Goal: Check status

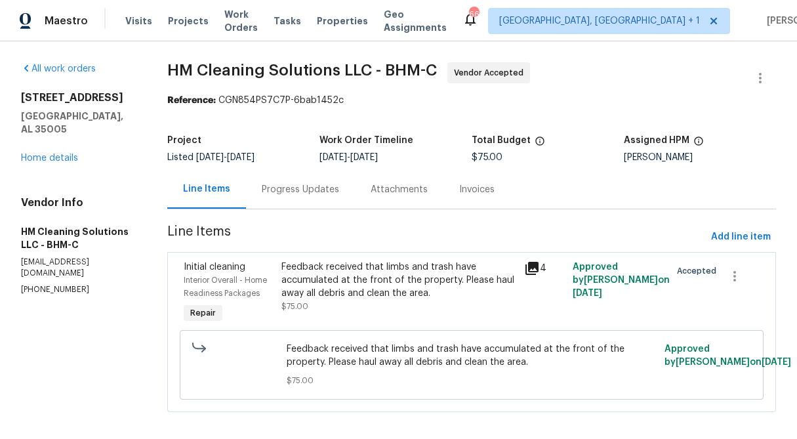
click at [309, 193] on div "Progress Updates" at bounding box center [300, 189] width 77 height 13
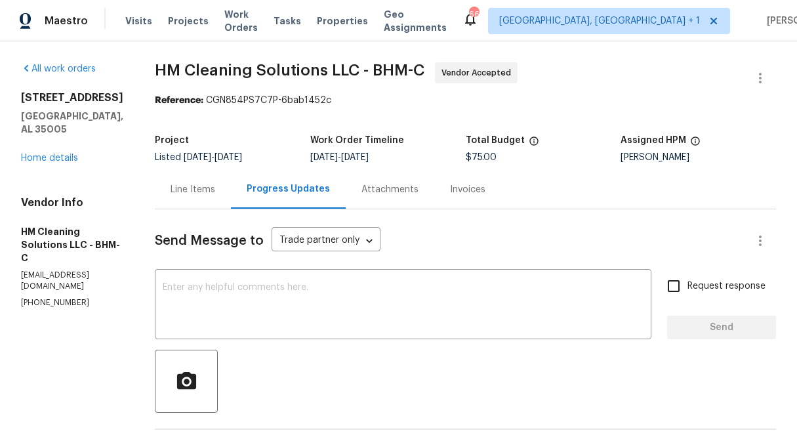
click at [222, 205] on div "Line Items" at bounding box center [193, 189] width 76 height 39
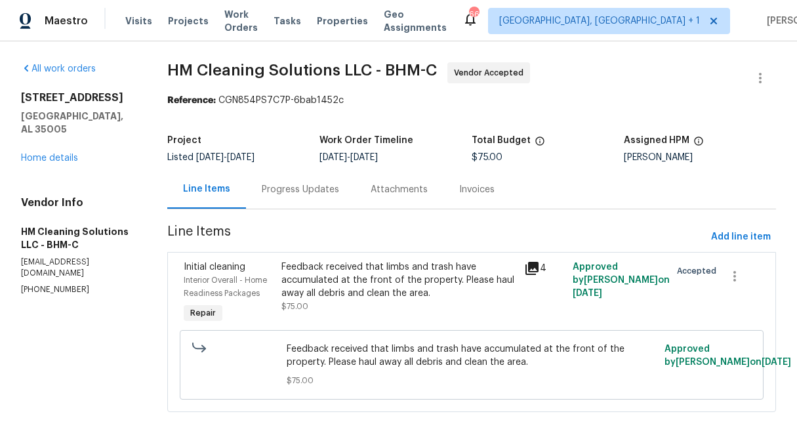
click at [360, 296] on div "Feedback received that limbs and trash have accumulated at the front of the pro…" at bounding box center [398, 279] width 235 height 39
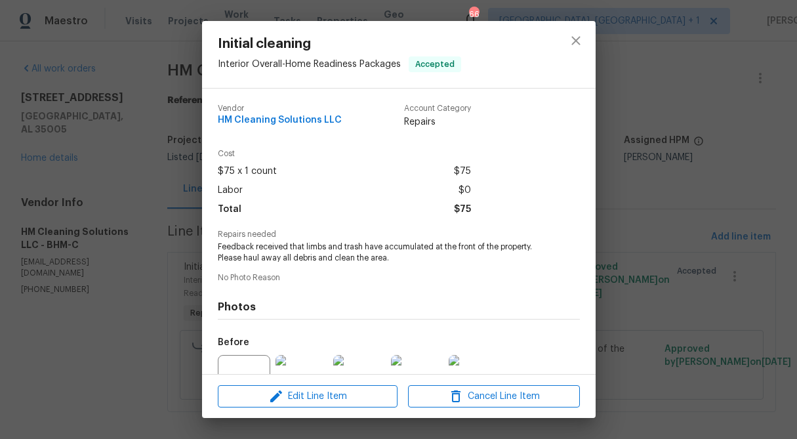
scroll to position [132, 0]
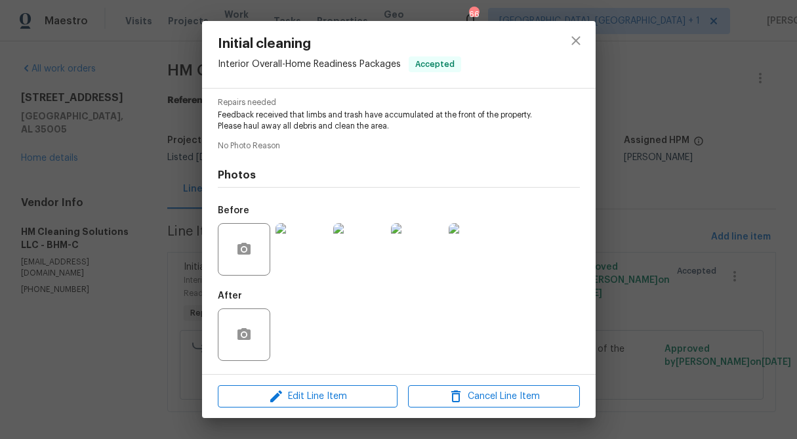
click at [308, 265] on img at bounding box center [301, 249] width 52 height 52
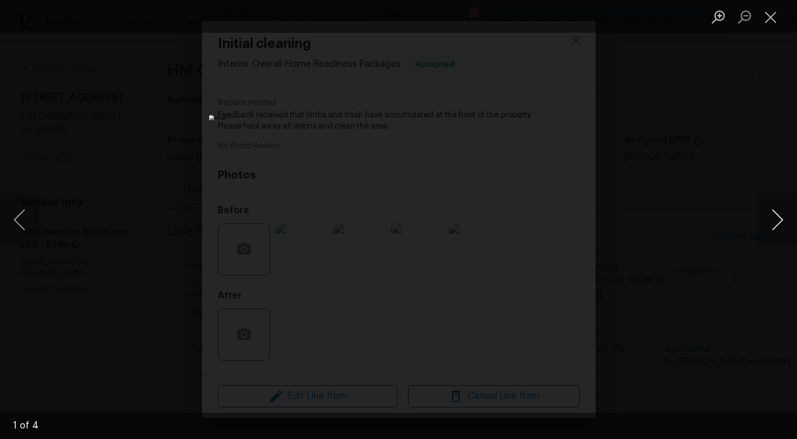
click at [774, 220] on button "Next image" at bounding box center [776, 219] width 39 height 52
click at [770, 10] on button "Close lightbox" at bounding box center [770, 16] width 26 height 23
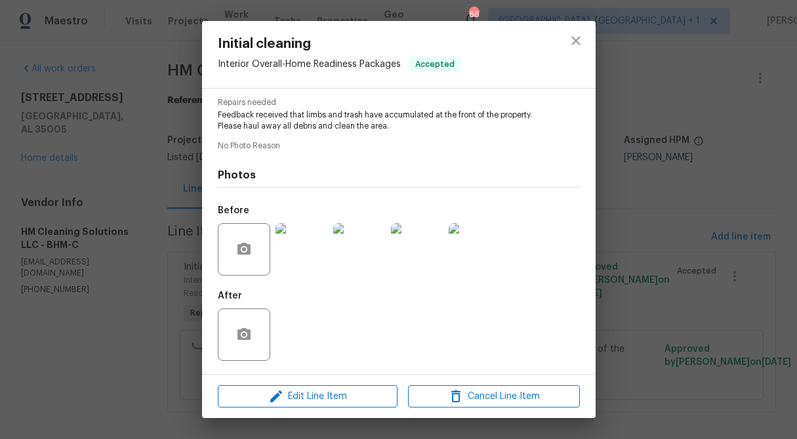
click at [677, 177] on div "Initial cleaning Interior Overall - Home Readiness Packages Accepted Vendor HM …" at bounding box center [398, 219] width 797 height 439
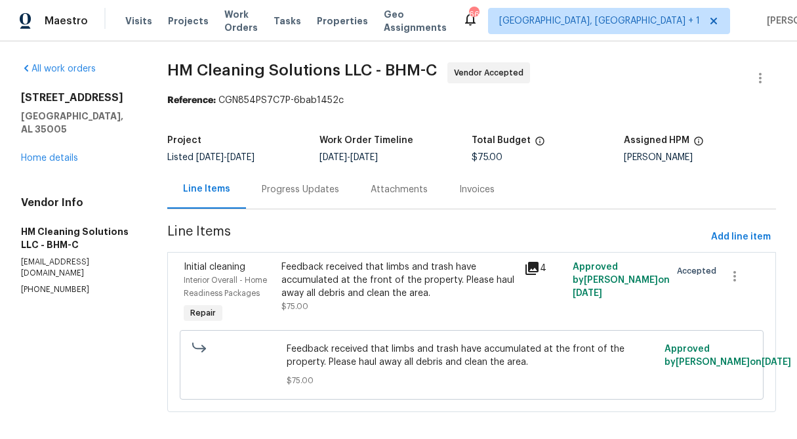
click at [300, 186] on div "Progress Updates" at bounding box center [300, 189] width 77 height 13
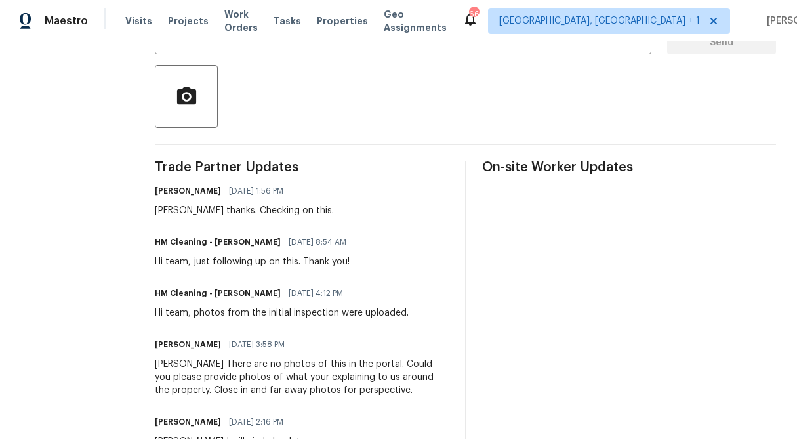
scroll to position [283, 0]
